Goal: Check status: Check status

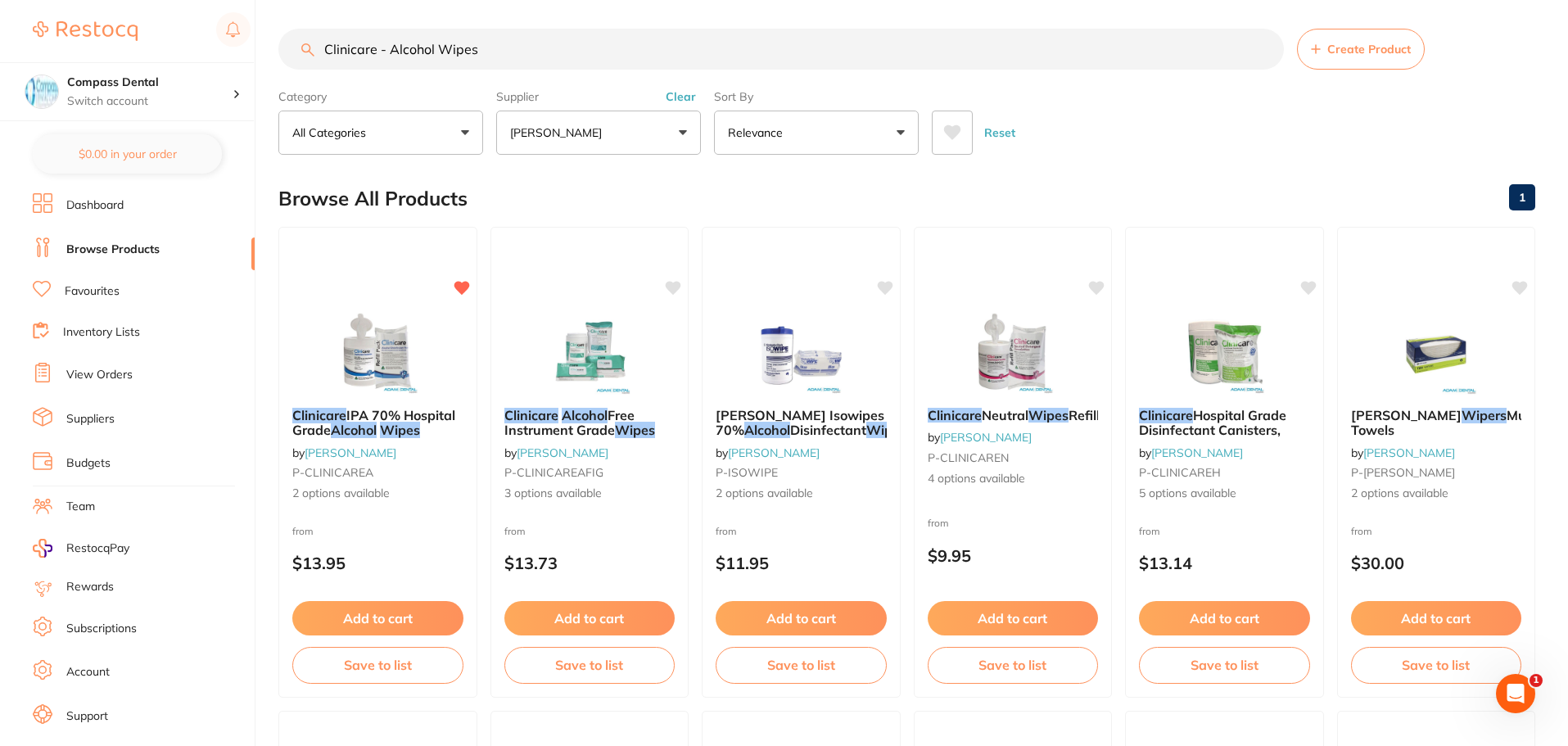
click at [107, 373] on link "View Orders" at bounding box center [99, 375] width 67 height 16
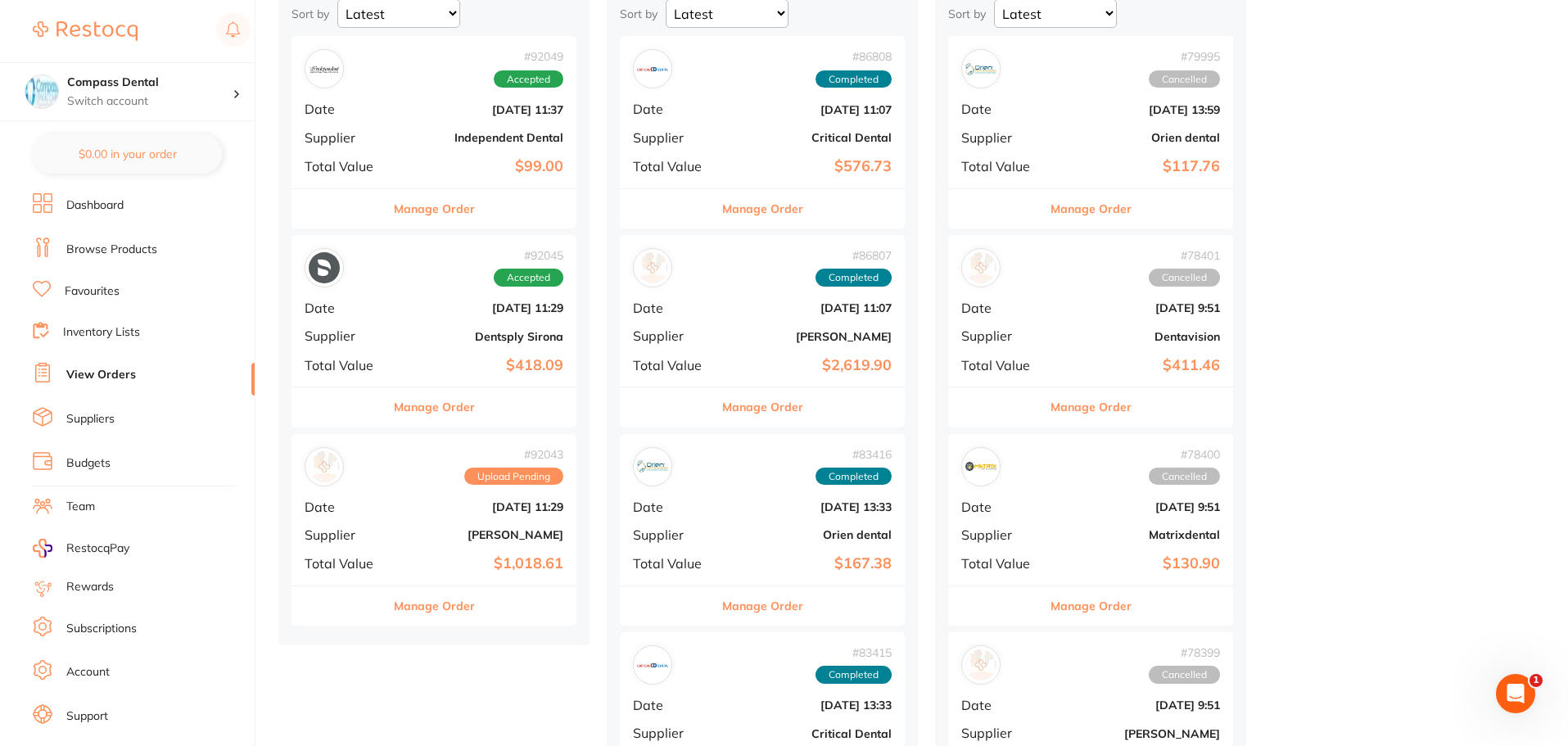
scroll to position [246, 0]
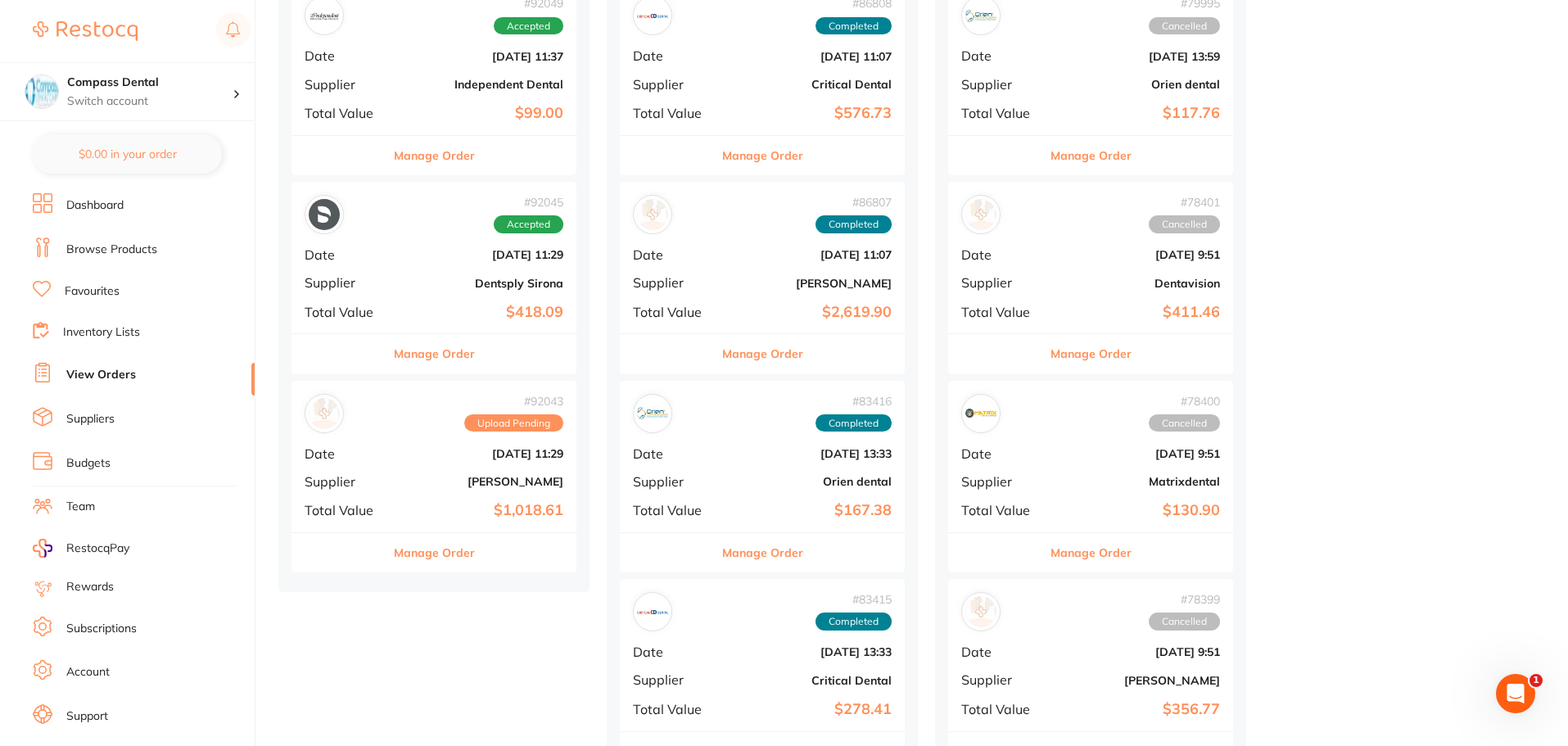
click at [402, 459] on b "[DATE] 11:29" at bounding box center [481, 454] width 164 height 13
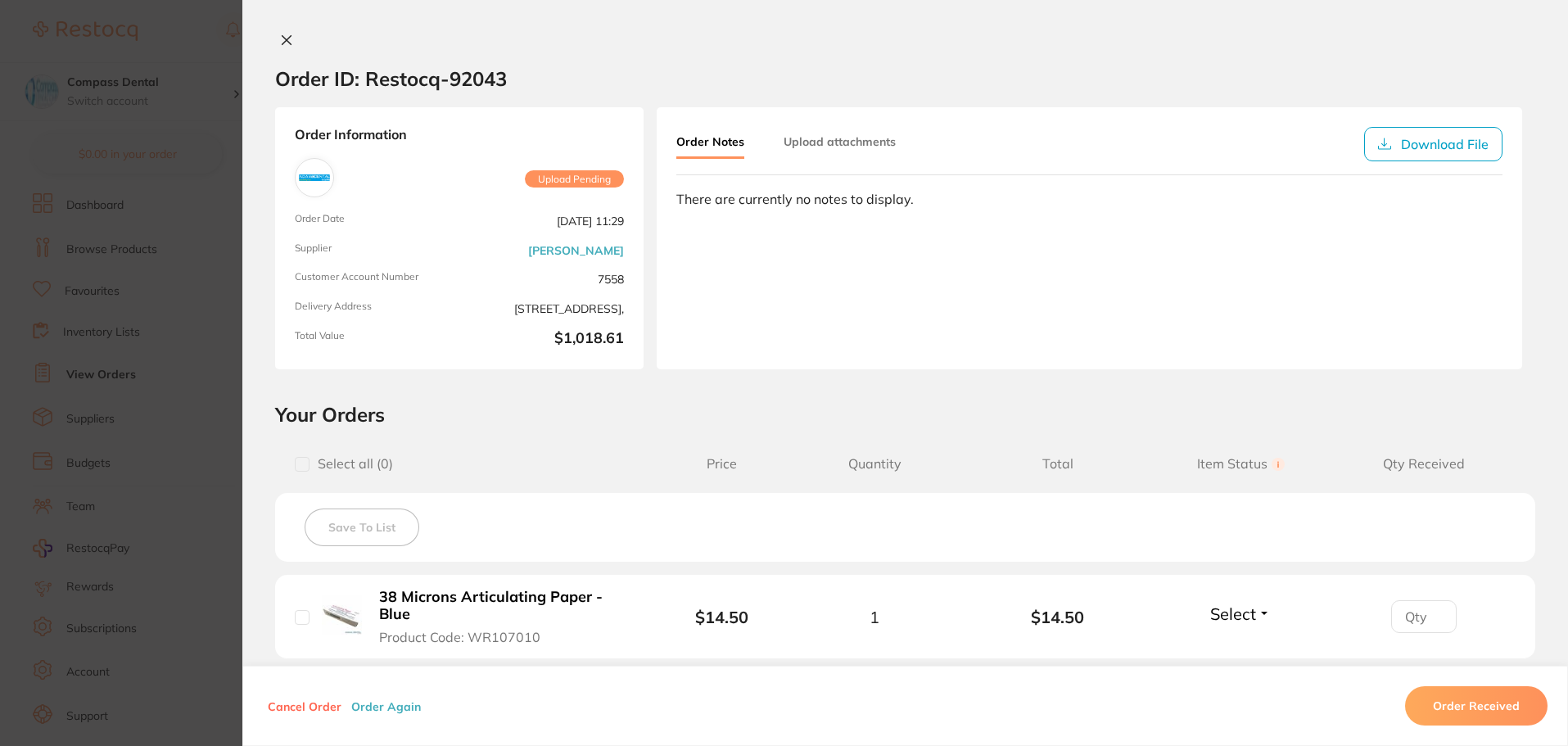
click at [183, 306] on section "Order ID: Restocq- 92043 Order Information Upload Pending Order Date [DATE] 11:…" at bounding box center [784, 373] width 1568 height 746
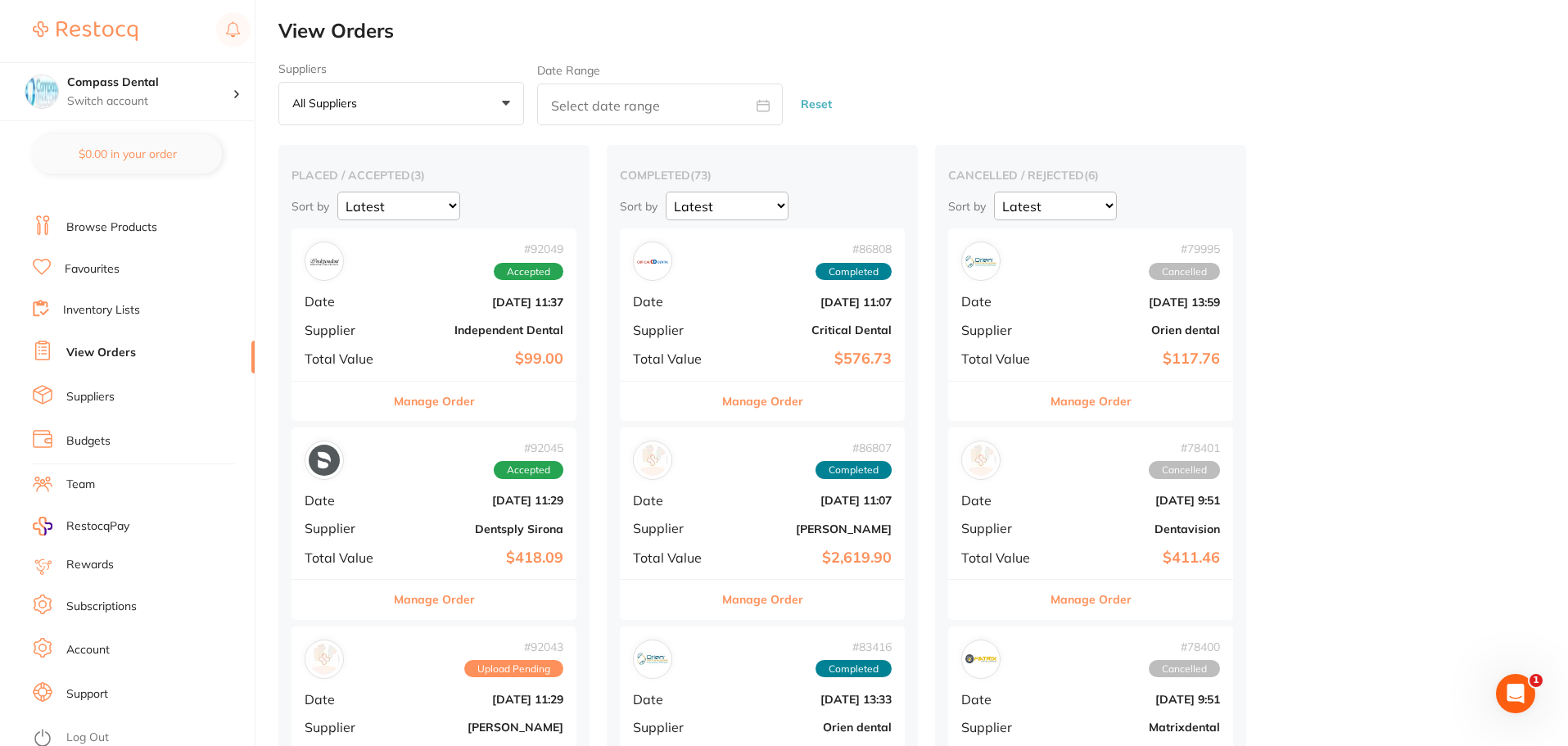
scroll to position [28, 0]
click at [97, 686] on link "Support" at bounding box center [87, 688] width 42 height 16
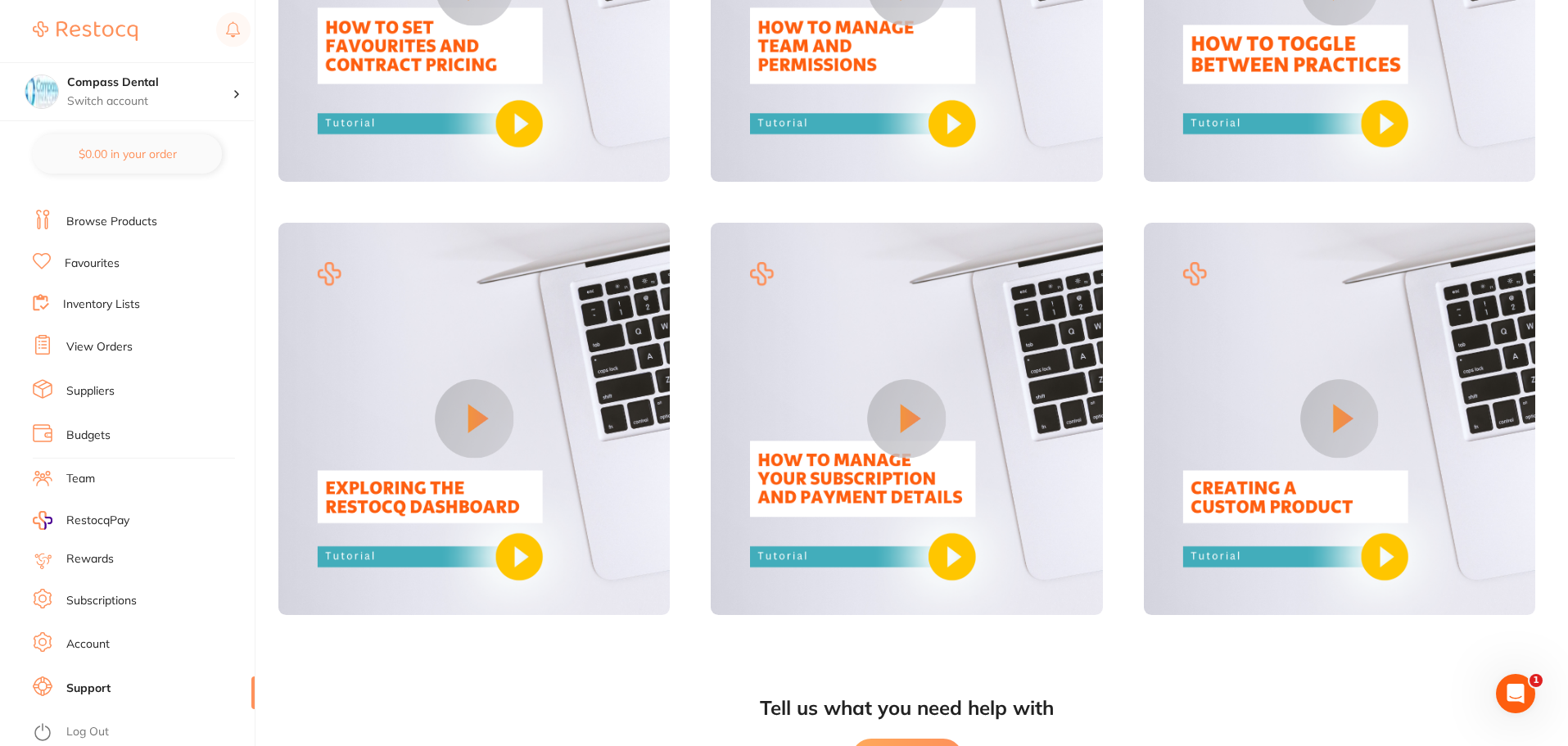
scroll to position [1342, 0]
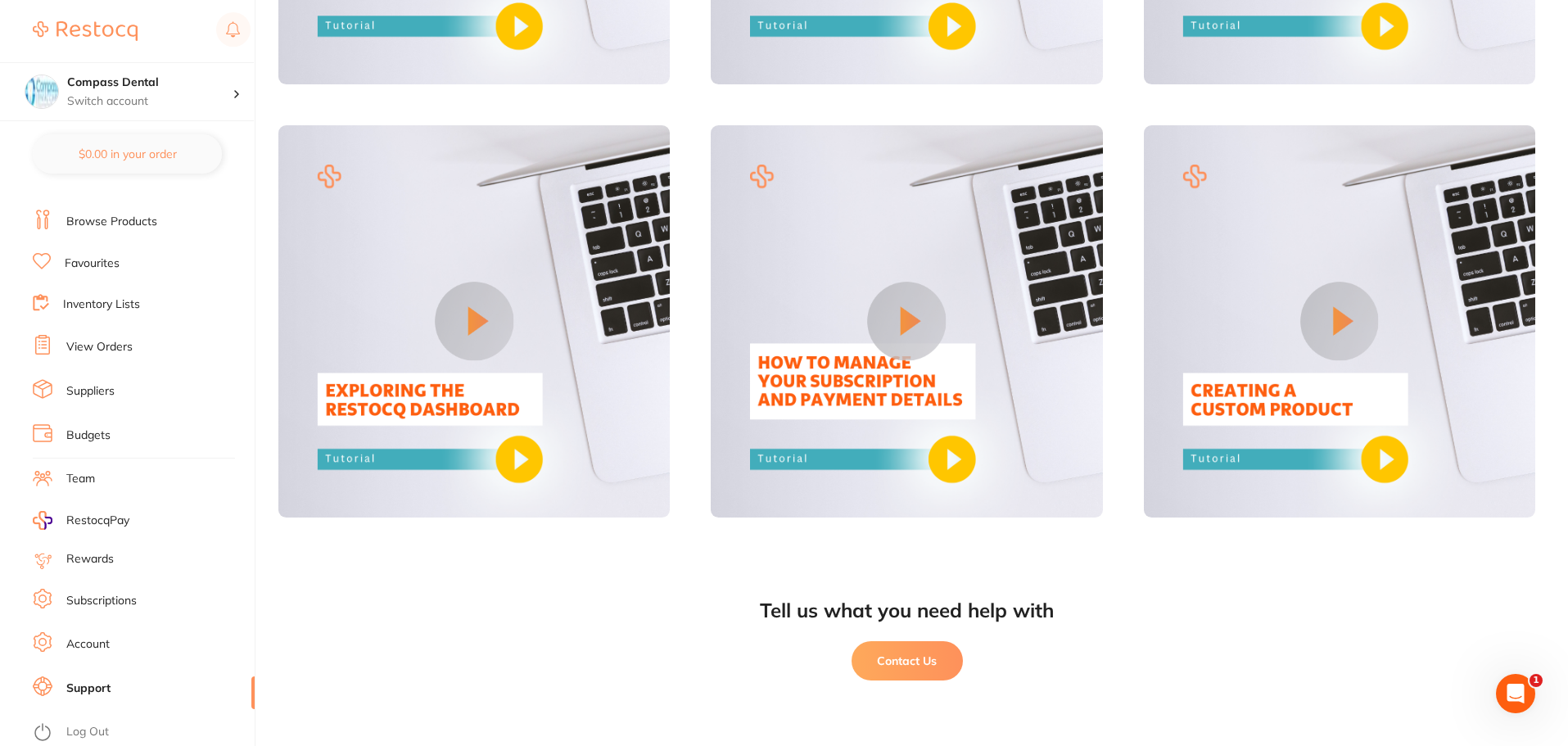
click at [907, 660] on button "Contact Us" at bounding box center [907, 661] width 111 height 40
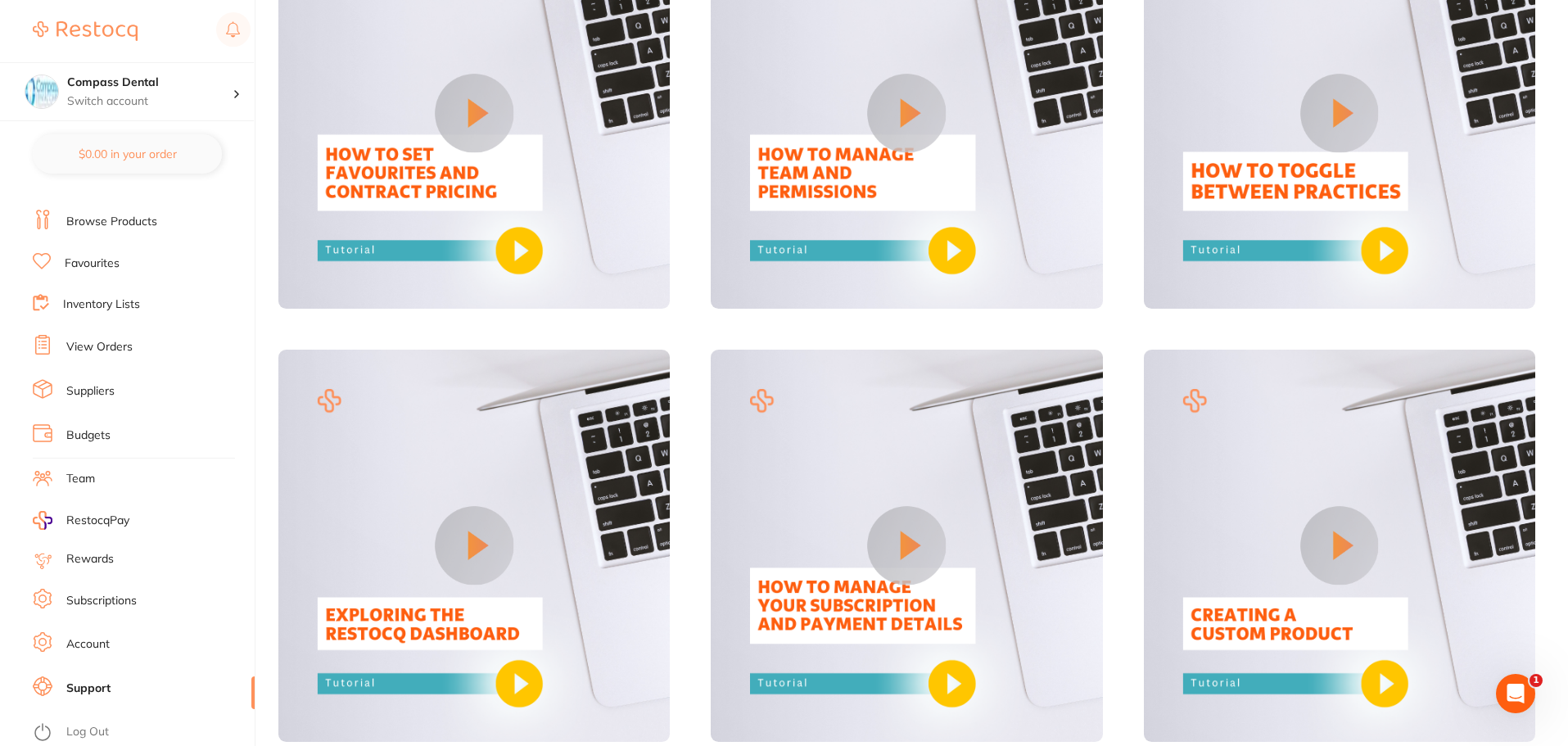
scroll to position [850, 0]
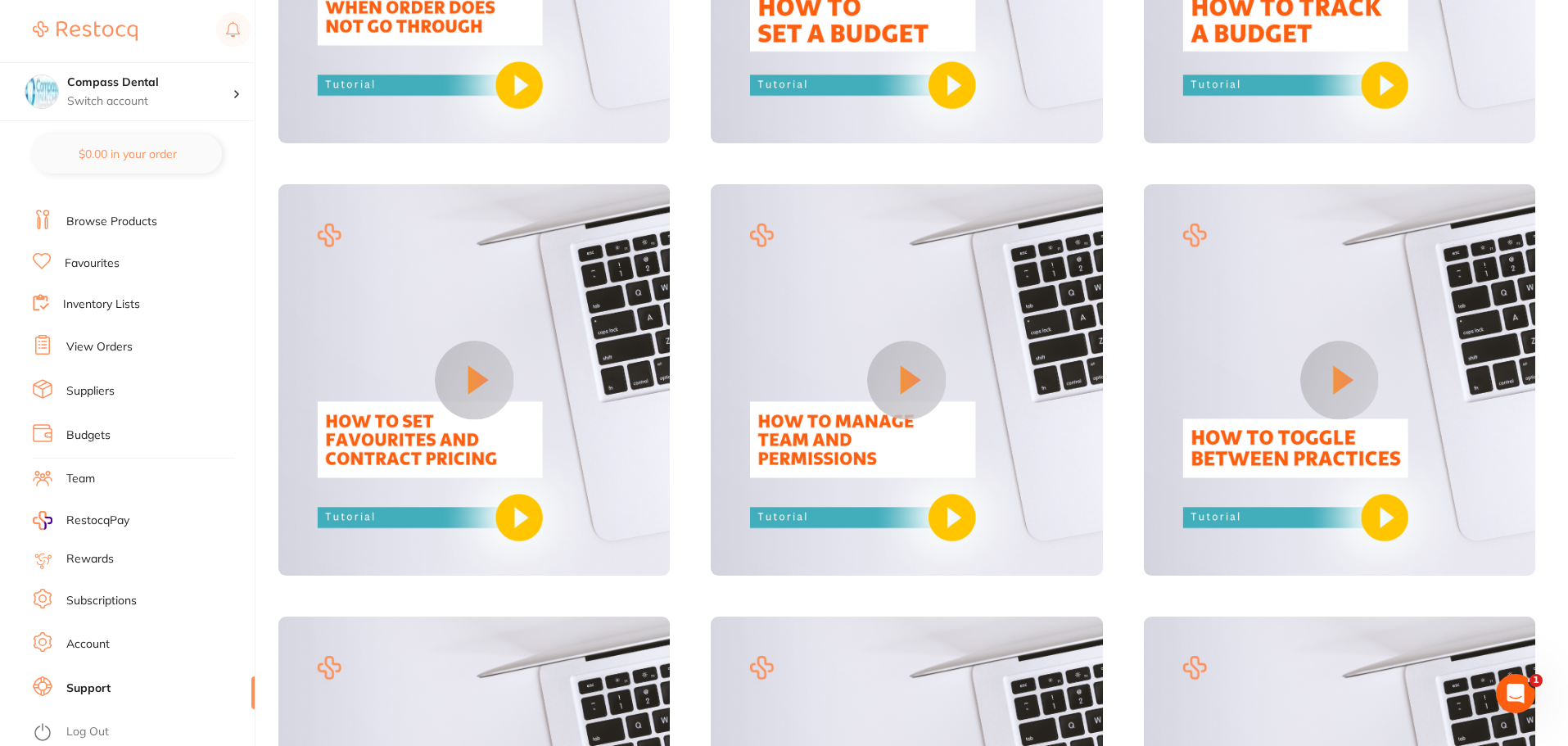
click at [92, 345] on link "View Orders" at bounding box center [99, 347] width 67 height 16
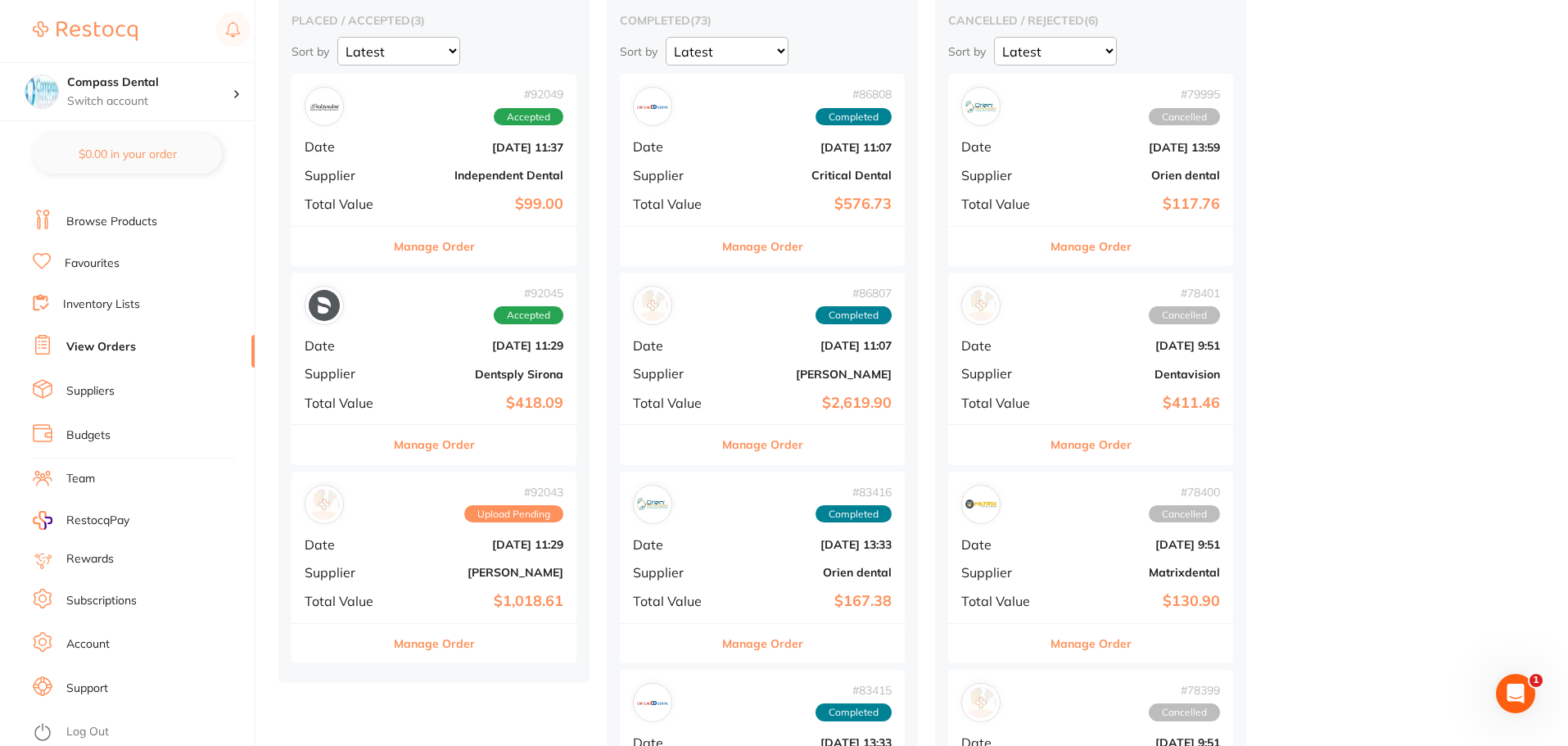
scroll to position [164, 0]
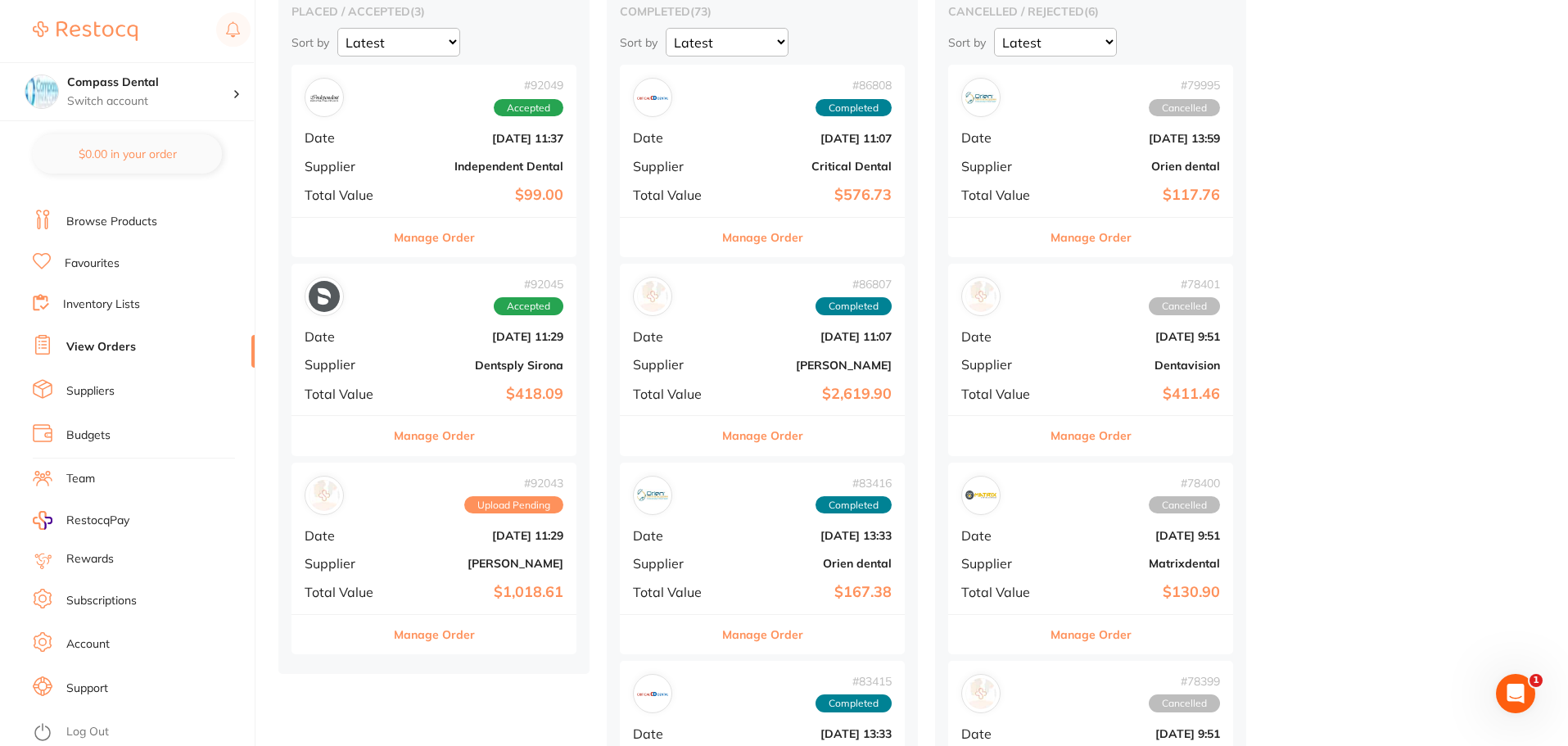
click at [425, 540] on b "[DATE] 11:29" at bounding box center [481, 535] width 164 height 13
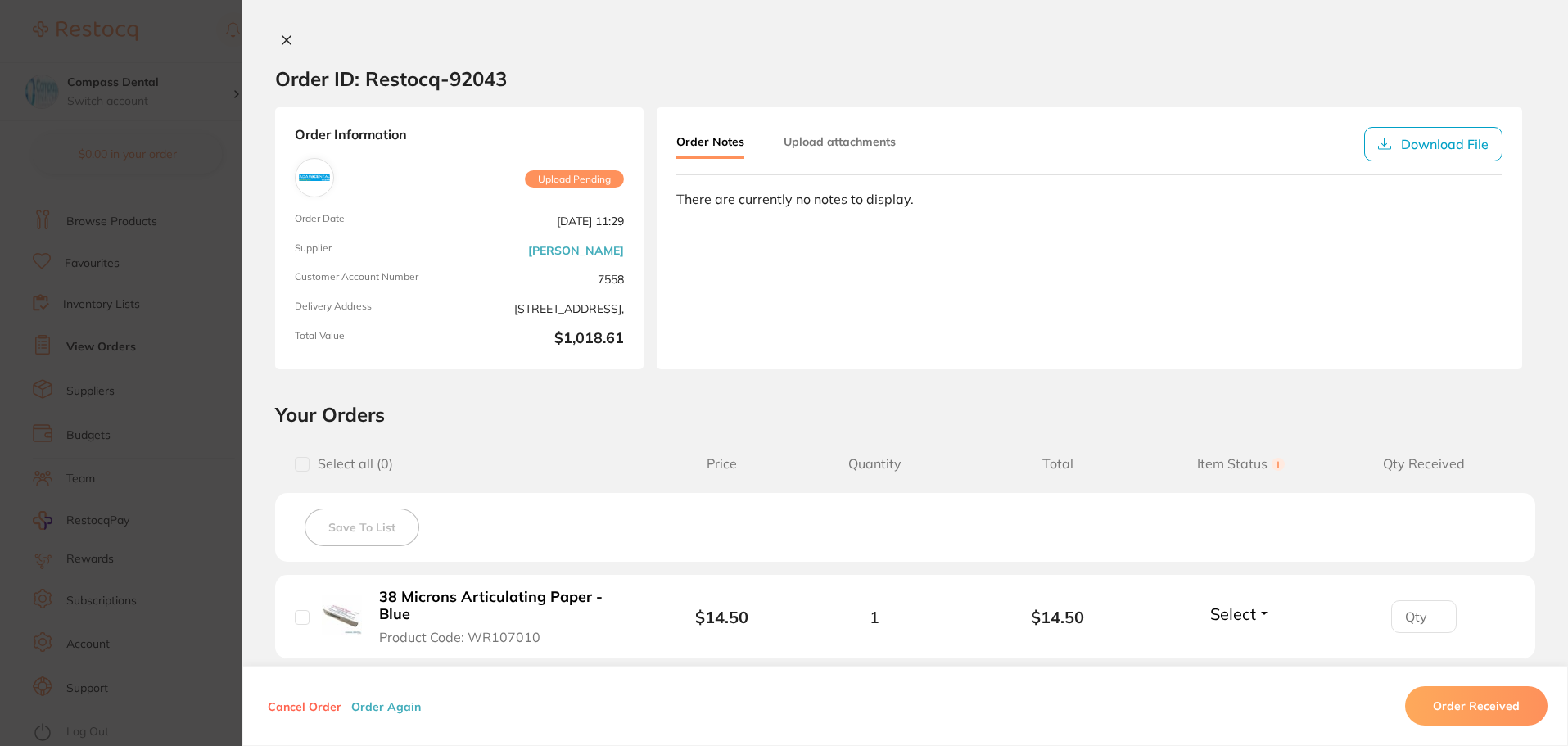
click at [282, 36] on icon at bounding box center [286, 40] width 13 height 13
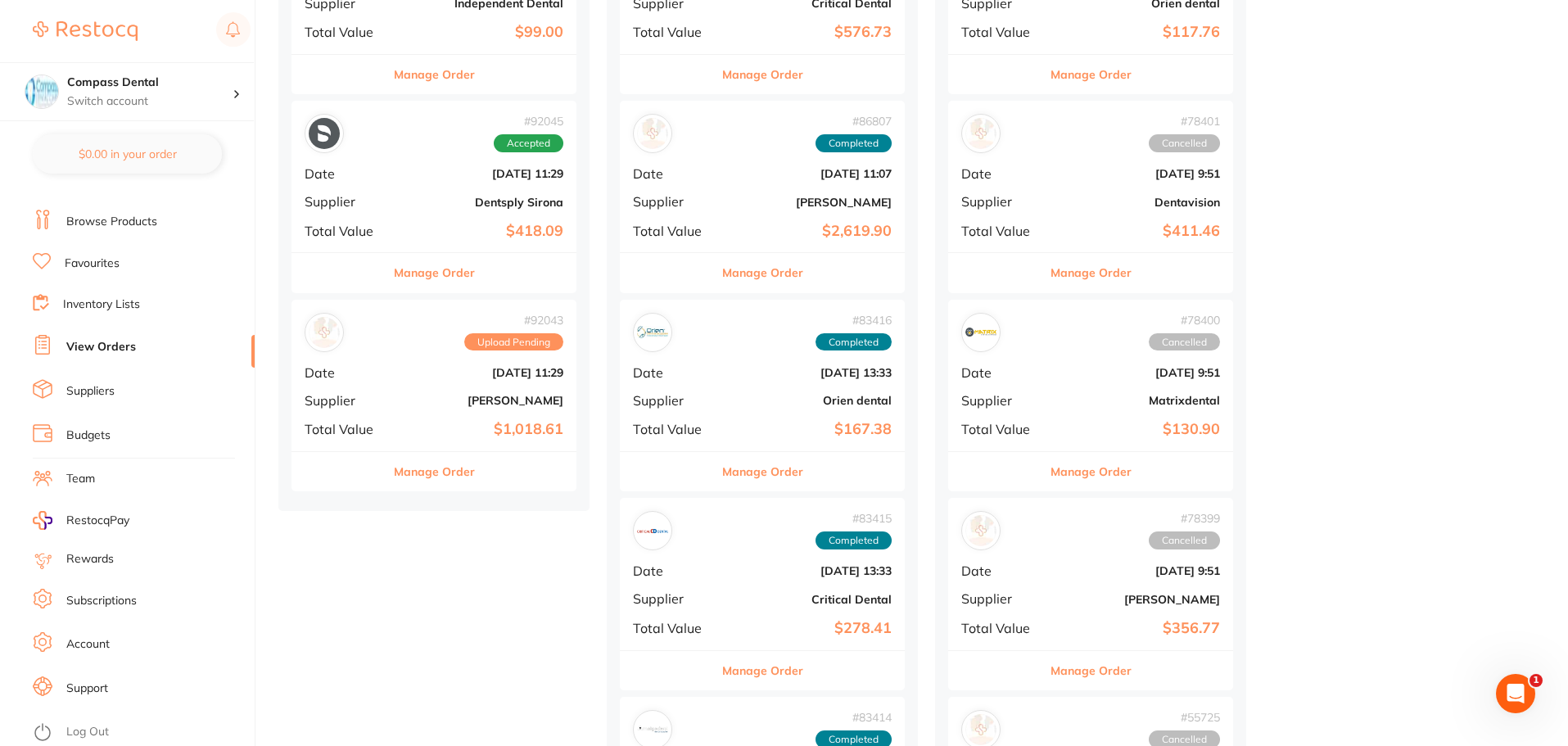
scroll to position [327, 0]
click at [411, 397] on b "[PERSON_NAME]" at bounding box center [481, 399] width 164 height 13
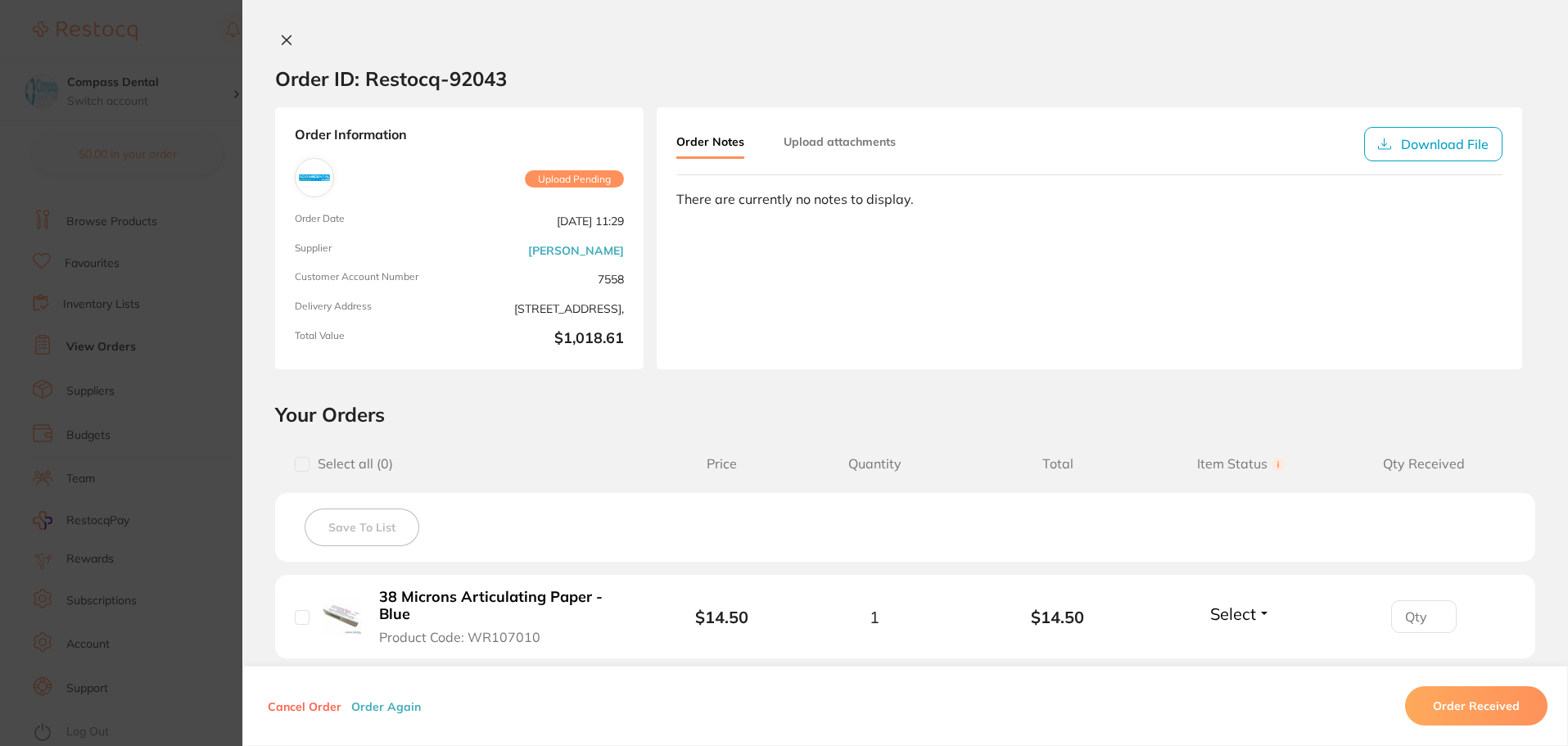
click at [282, 39] on icon at bounding box center [286, 40] width 9 height 9
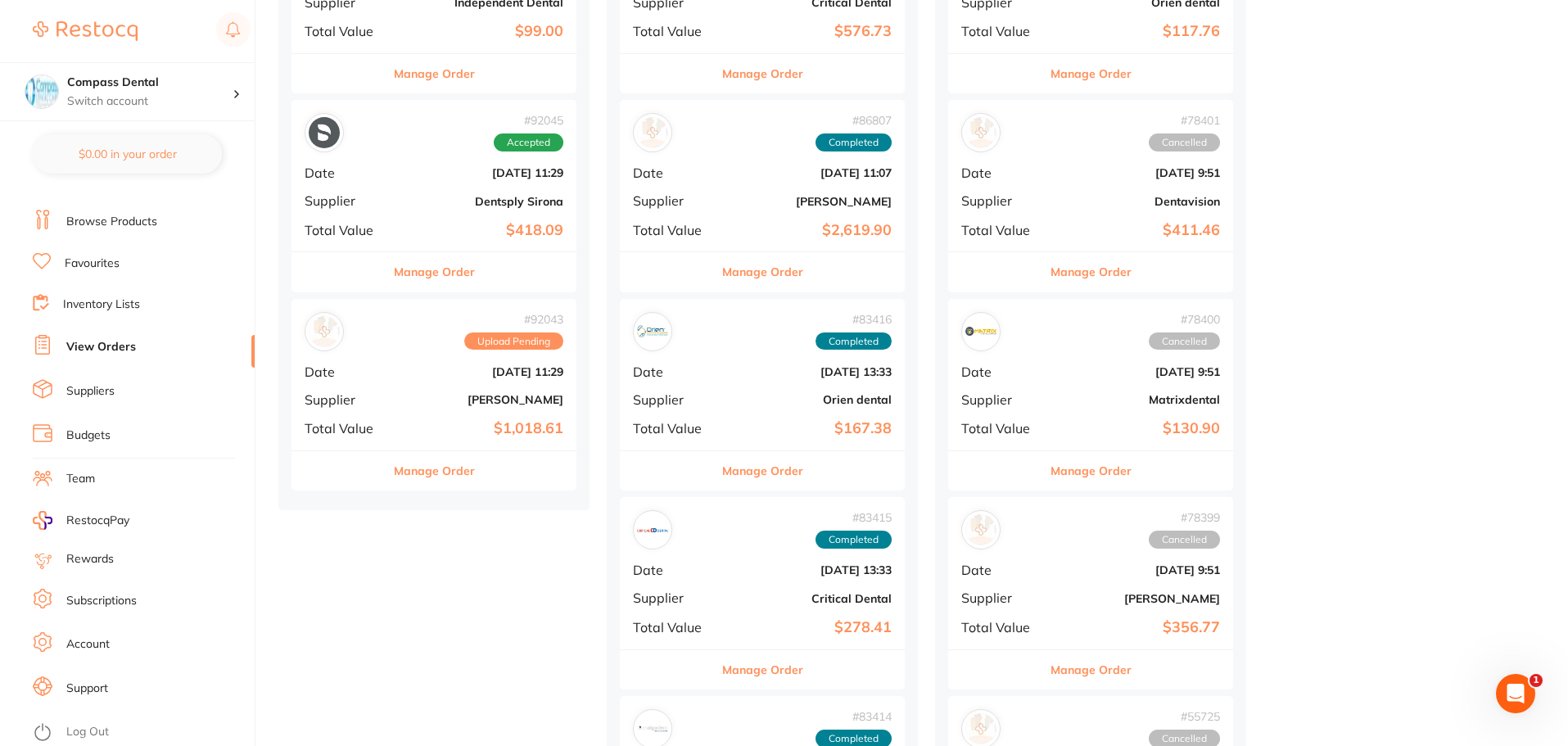
click at [438, 474] on button "Manage Order" at bounding box center [435, 471] width 82 height 40
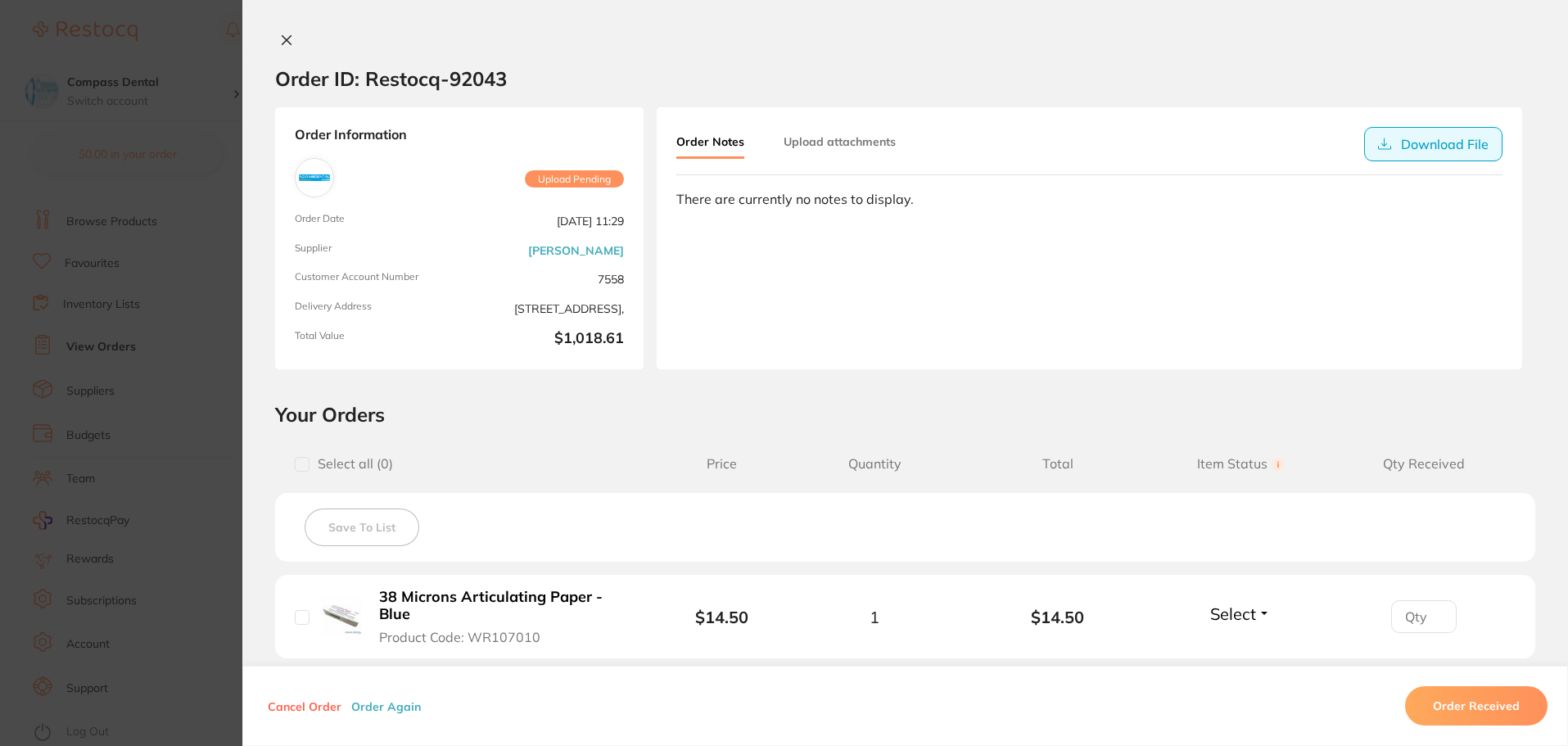
click at [1449, 146] on button "Download File" at bounding box center [1433, 144] width 138 height 35
drag, startPoint x: 279, startPoint y: 40, endPoint x: 250, endPoint y: 54, distance: 32.2
click at [280, 40] on icon at bounding box center [286, 40] width 13 height 13
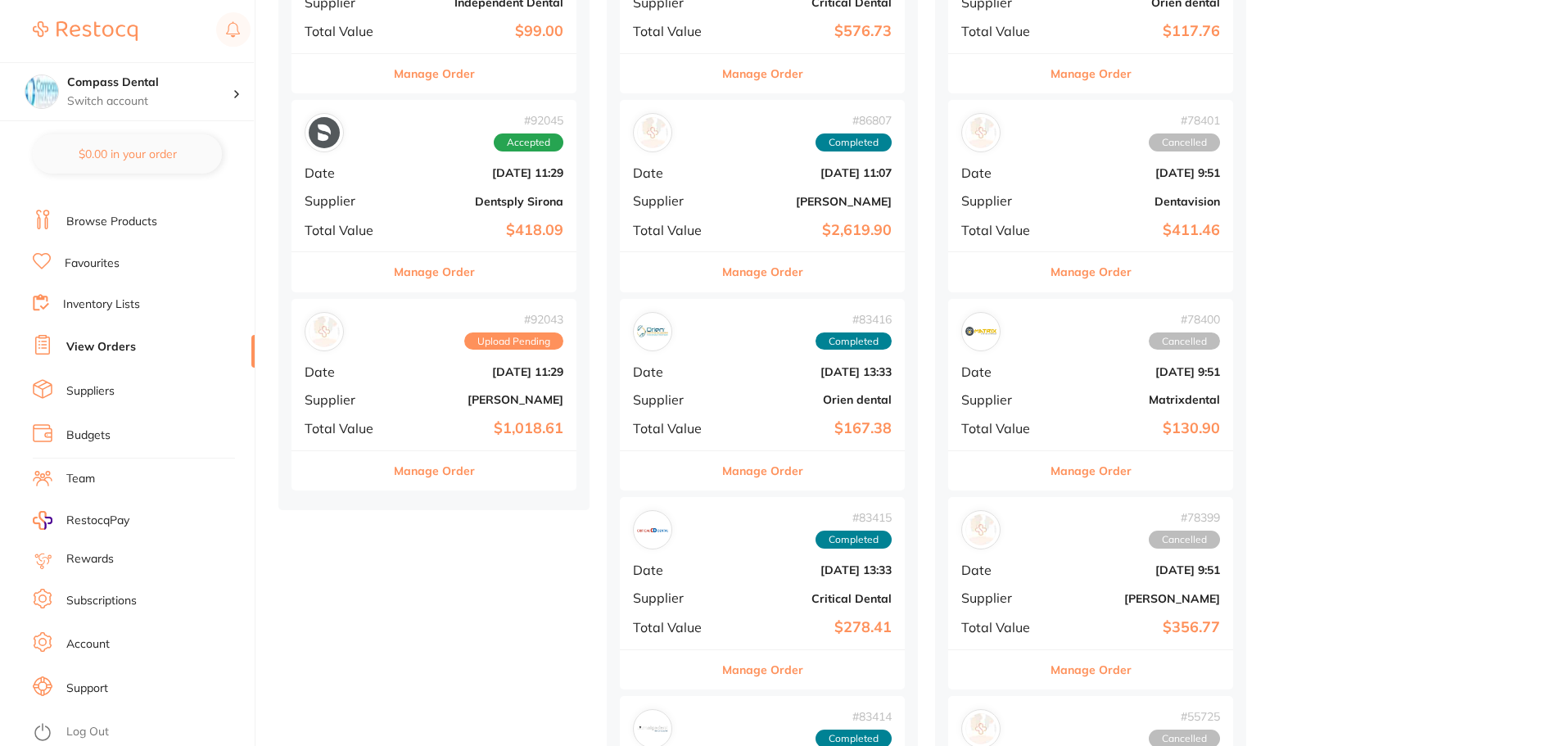
click at [209, 62] on div "Compass Dental Switch account Compass Dental" at bounding box center [126, 61] width 254 height 121
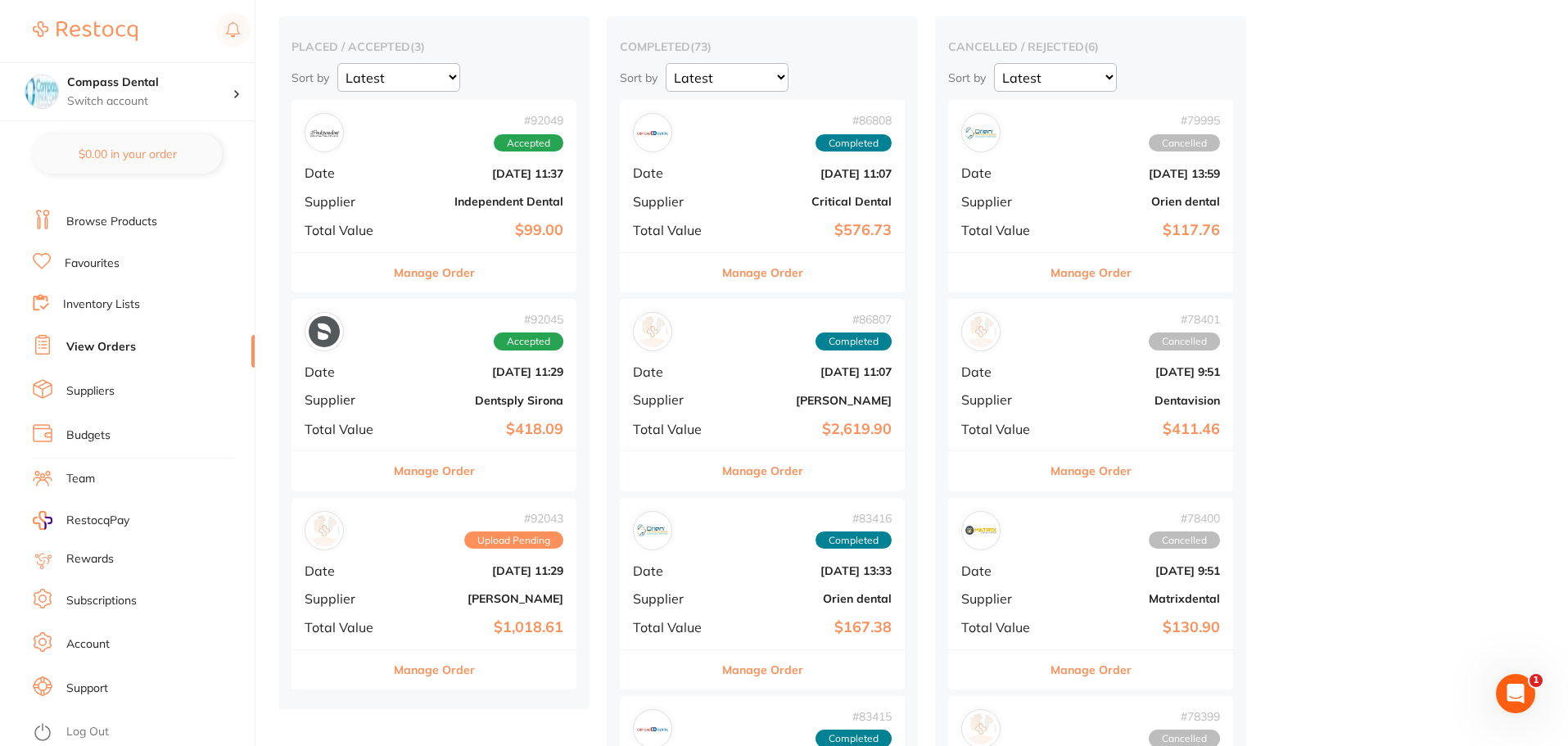
scroll to position [82, 0]
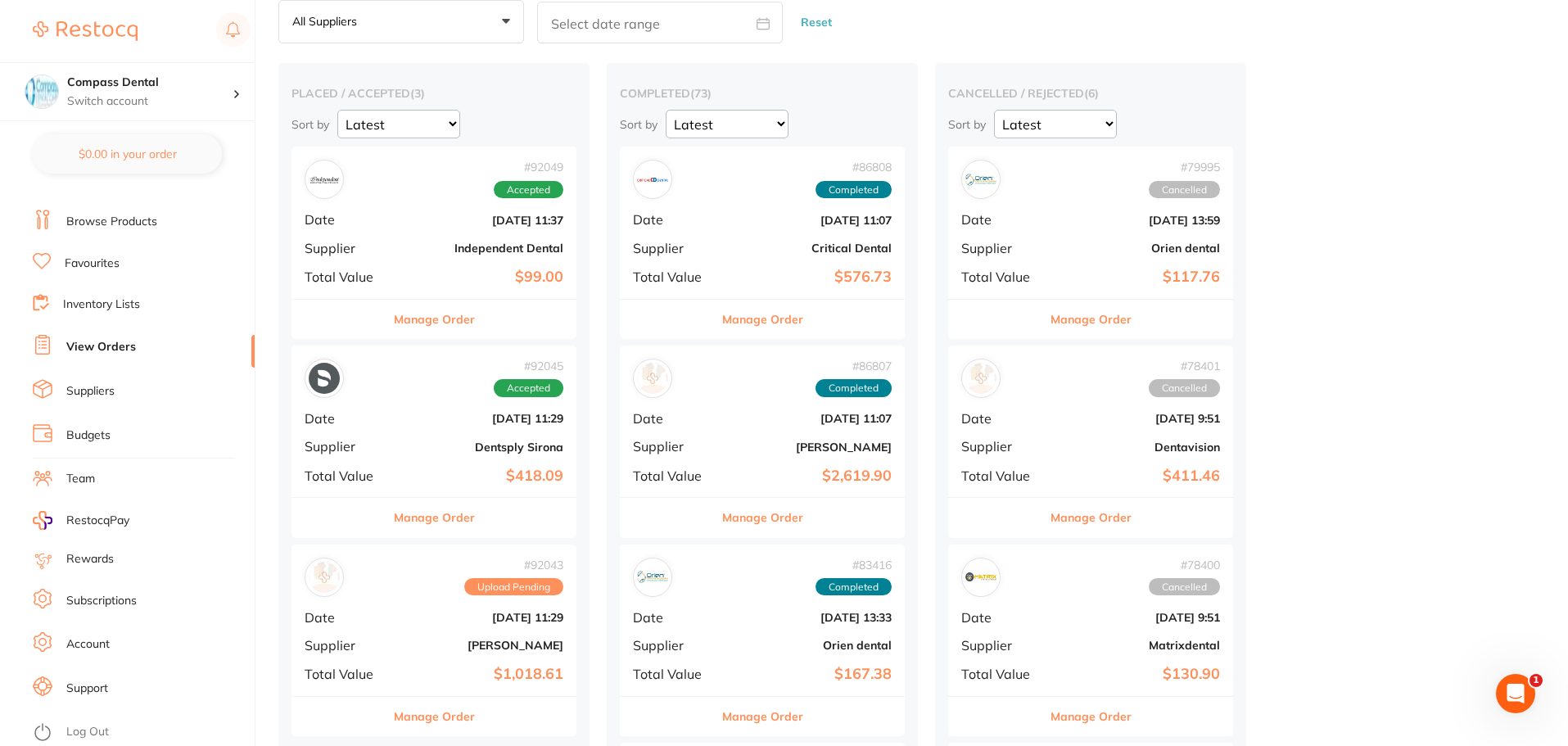
click at [110, 309] on link "Inventory Lists" at bounding box center [100, 304] width 77 height 16
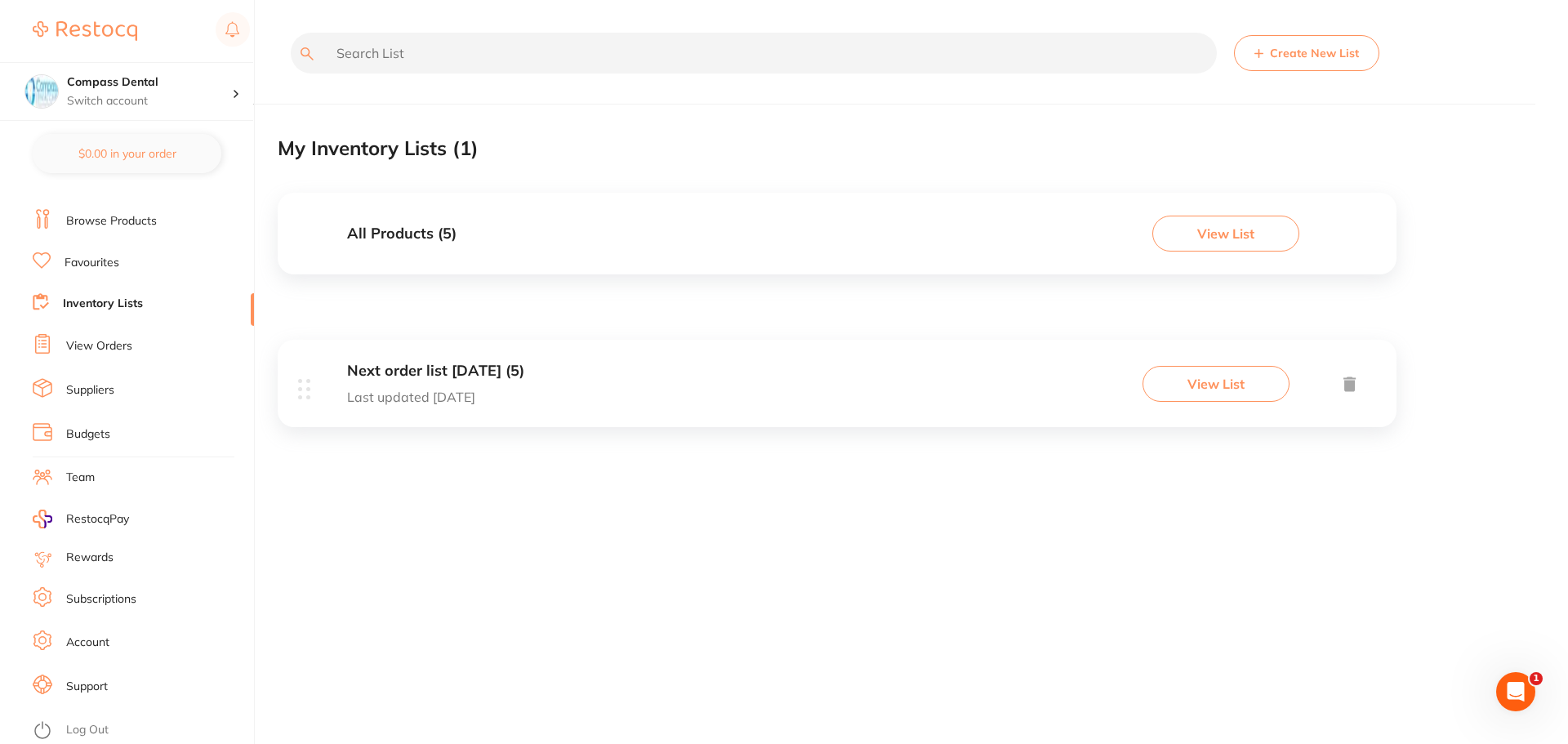
click at [1231, 236] on button "View List" at bounding box center [1226, 233] width 147 height 36
